Goal: Navigation & Orientation: Find specific page/section

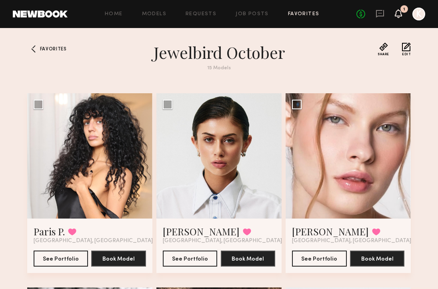
click at [397, 11] on icon at bounding box center [398, 13] width 6 height 6
click at [397, 12] on icon at bounding box center [398, 13] width 6 height 6
click at [420, 16] on div at bounding box center [418, 14] width 13 height 13
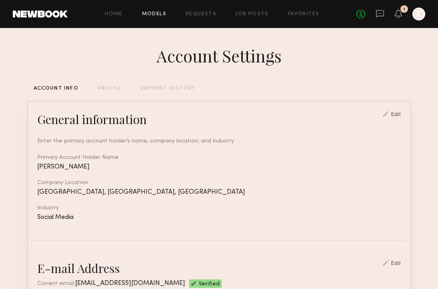
click at [146, 16] on link "Models" at bounding box center [154, 14] width 24 height 5
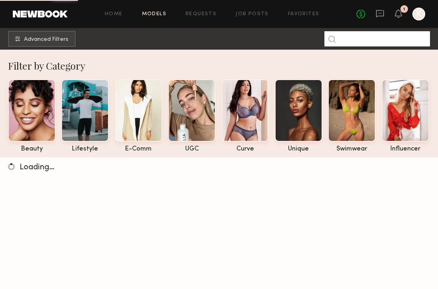
click at [355, 40] on input at bounding box center [377, 38] width 106 height 15
type input "****"
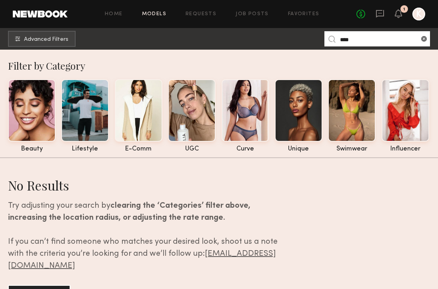
click at [200, 10] on div "Home Models Requests Job Posts Favorites Sign Out No fees up to $5,000 1 K" at bounding box center [246, 14] width 357 height 13
click at [201, 13] on link "Requests" at bounding box center [200, 14] width 31 height 5
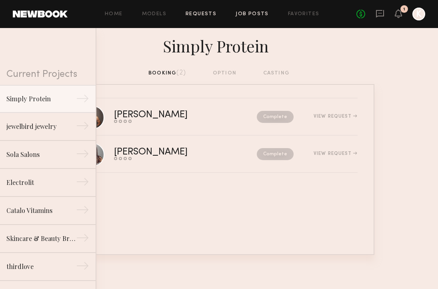
click at [259, 16] on link "Job Posts" at bounding box center [251, 14] width 33 height 5
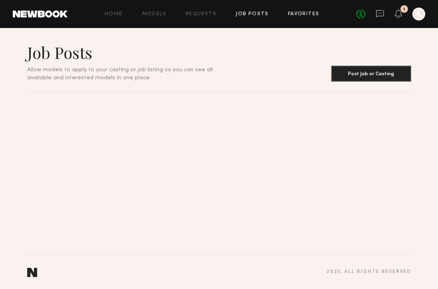
click at [304, 12] on link "Favorites" at bounding box center [304, 14] width 32 height 5
